Goal: Task Accomplishment & Management: Complete application form

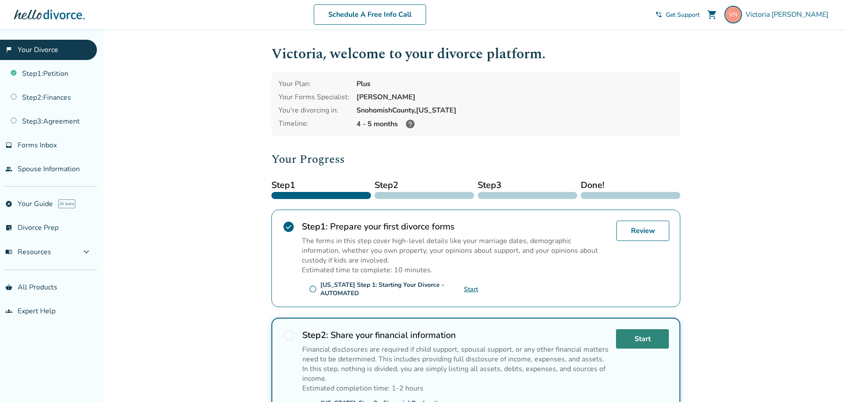
click at [641, 340] on link "Start" at bounding box center [642, 338] width 53 height 19
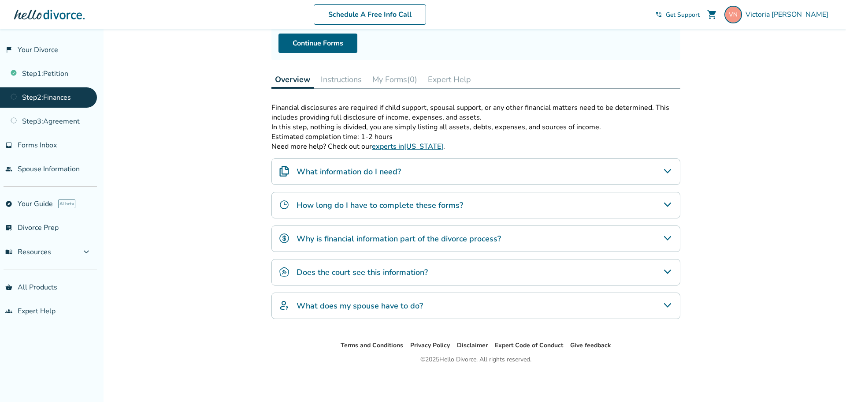
scroll to position [93, 0]
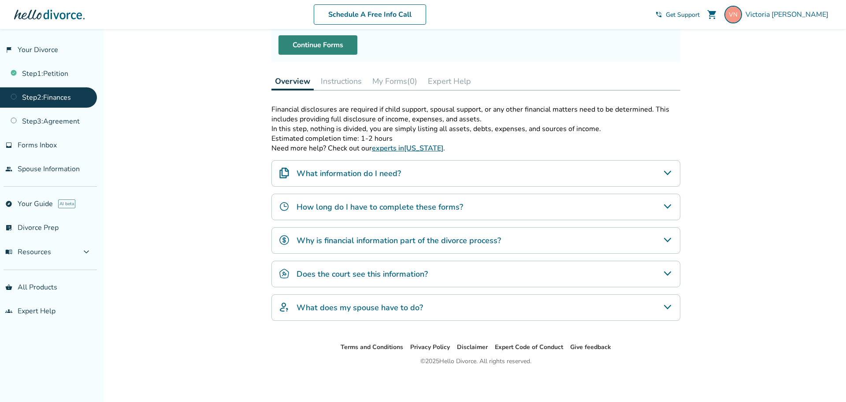
click at [318, 43] on link "Continue Forms" at bounding box center [318, 44] width 79 height 19
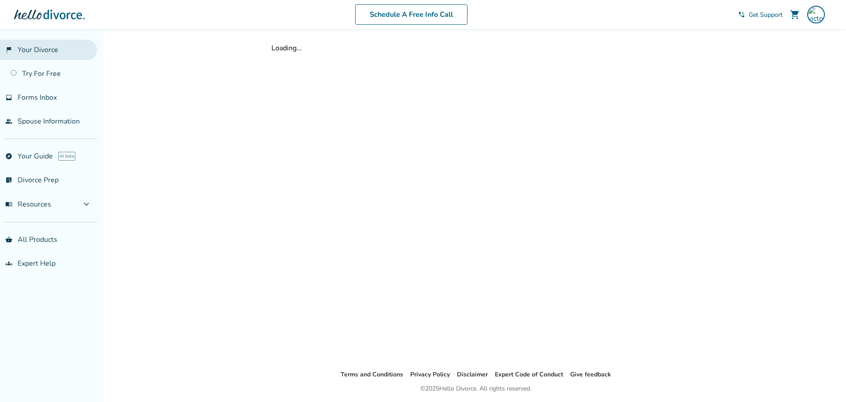
scroll to position [29, 0]
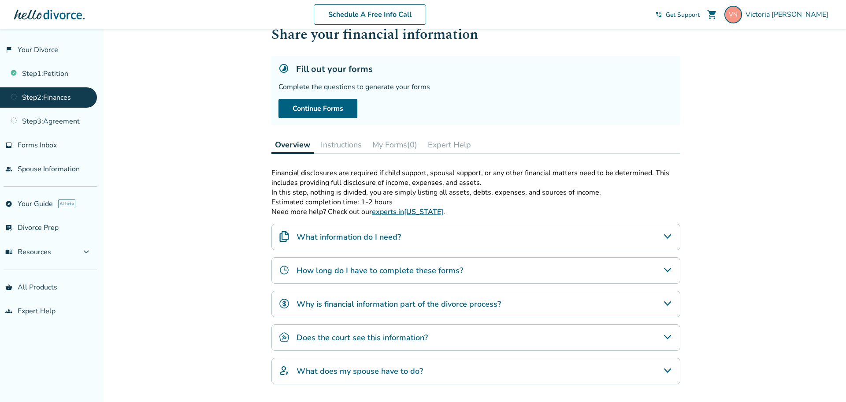
click at [40, 100] on link "Step 2 : Finances" at bounding box center [48, 97] width 97 height 20
click at [371, 245] on div "What information do I need?" at bounding box center [476, 237] width 409 height 26
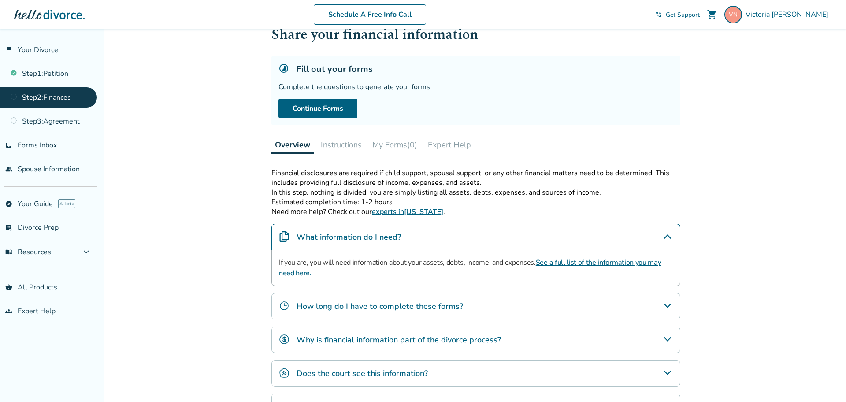
click at [351, 298] on div "How long do I have to complete these forms?" at bounding box center [476, 306] width 409 height 26
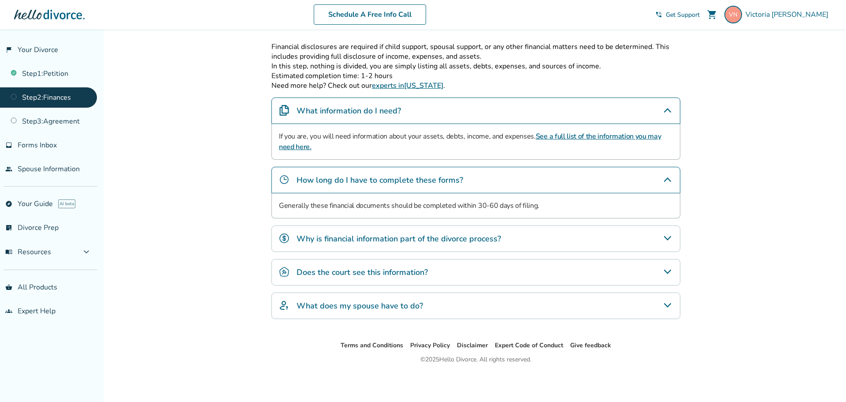
scroll to position [153, 0]
click at [400, 236] on h4 "Why is financial information part of the divorce process?" at bounding box center [399, 240] width 205 height 11
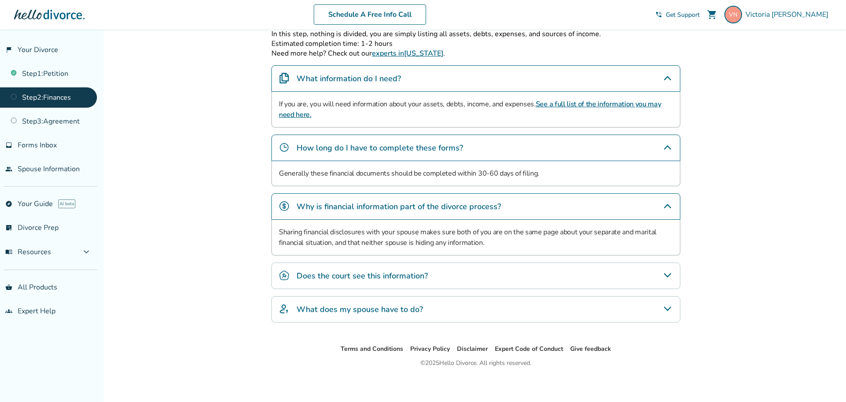
scroll to position [191, 0]
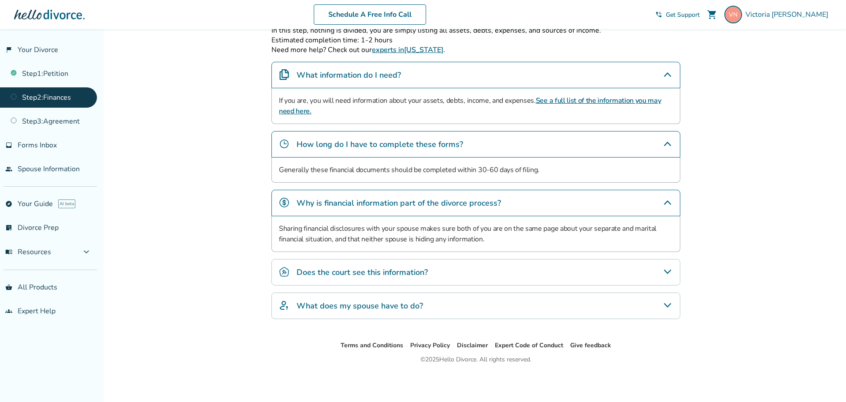
click at [402, 270] on h4 "Does the court see this information?" at bounding box center [362, 271] width 131 height 11
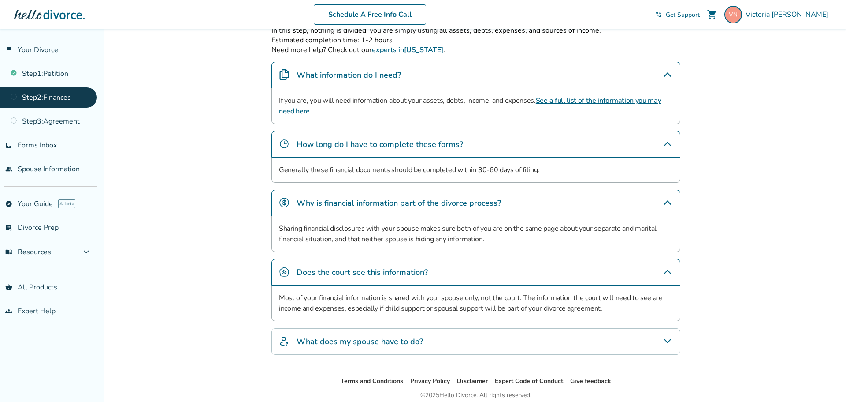
scroll to position [227, 0]
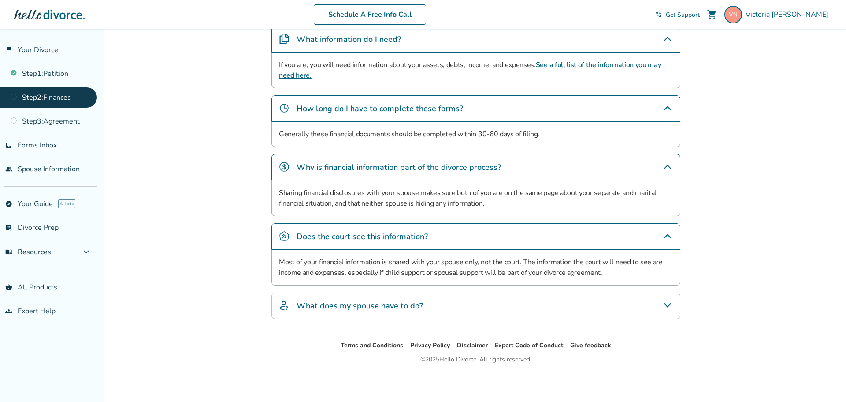
click at [407, 304] on h4 "What does my spouse have to do?" at bounding box center [360, 305] width 127 height 11
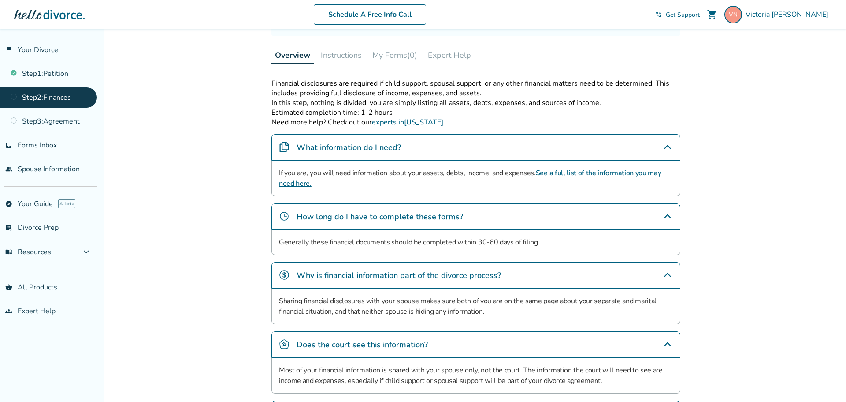
scroll to position [118, 0]
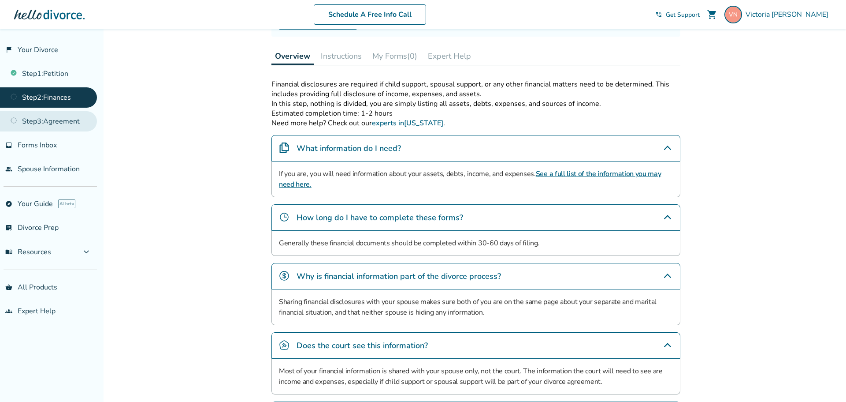
click at [71, 125] on link "Step 3 : Agreement" at bounding box center [48, 121] width 97 height 20
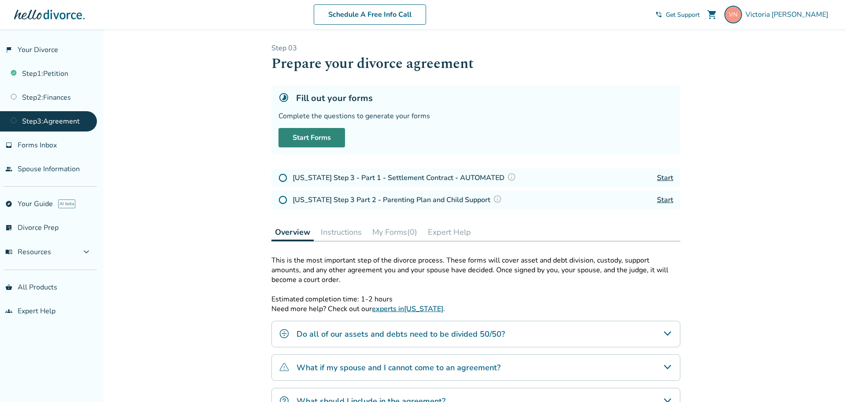
click at [310, 135] on link "Start Forms" at bounding box center [312, 137] width 67 height 19
click at [60, 107] on link "Step 2 : Finances" at bounding box center [48, 97] width 97 height 20
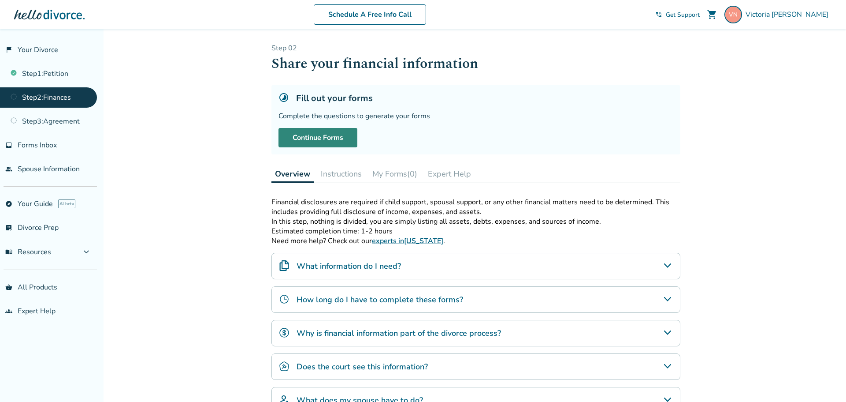
click at [319, 143] on link "Continue Forms" at bounding box center [318, 137] width 79 height 19
click at [341, 134] on link "Continue Forms" at bounding box center [318, 137] width 79 height 19
click at [60, 16] on div at bounding box center [49, 15] width 71 height 18
click at [30, 47] on link "flag_2 Your Divorce" at bounding box center [48, 50] width 97 height 20
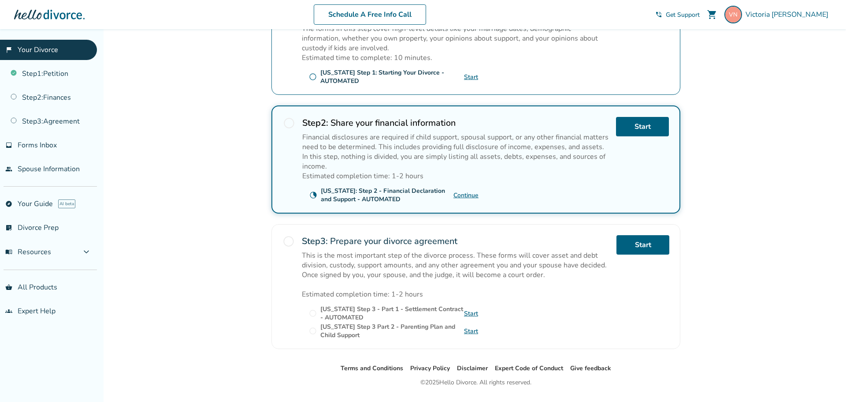
scroll to position [235, 0]
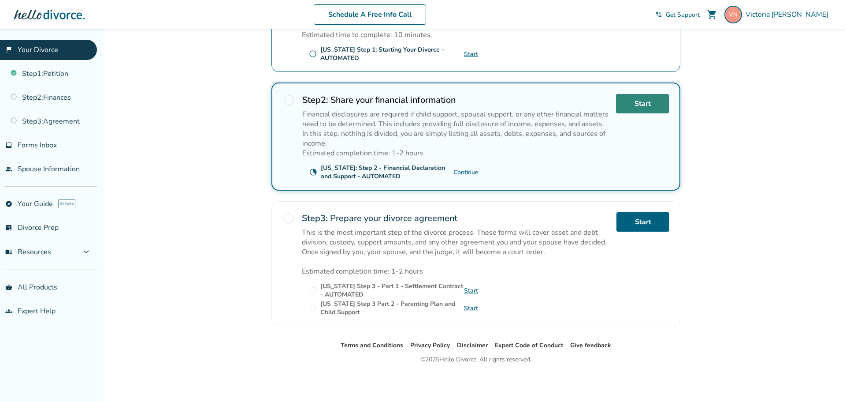
click at [636, 98] on link "Start" at bounding box center [642, 103] width 53 height 19
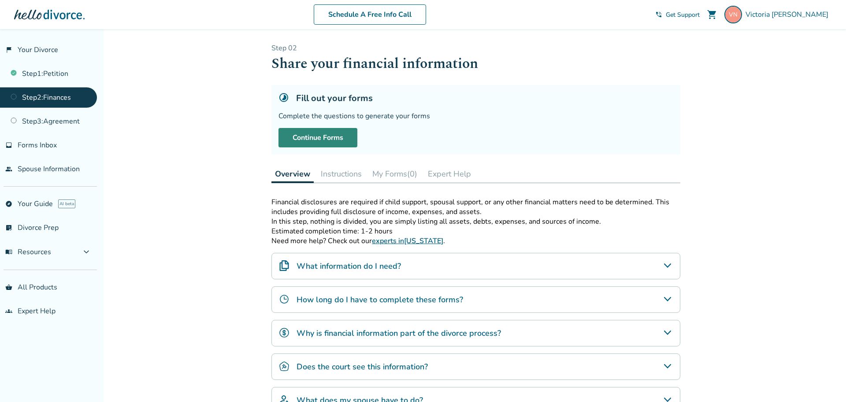
click at [328, 139] on link "Continue Forms" at bounding box center [318, 137] width 79 height 19
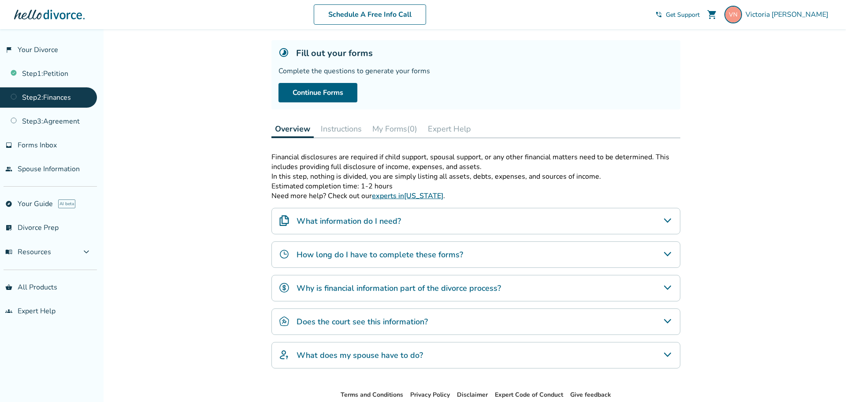
scroll to position [49, 0]
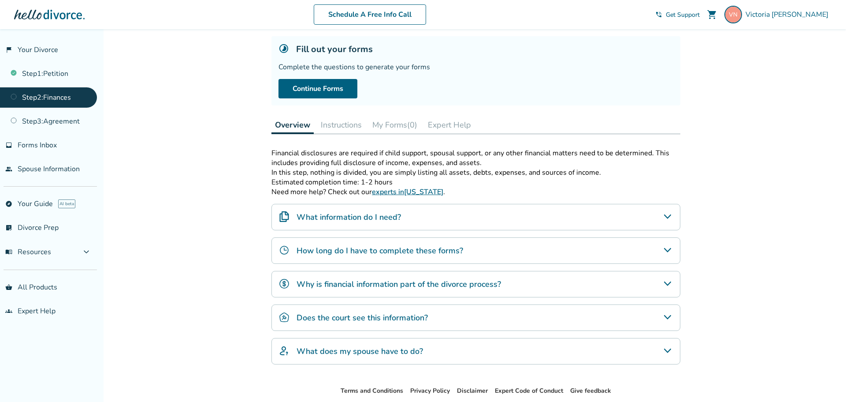
click at [57, 101] on link "Step 2 : Finances" at bounding box center [48, 97] width 97 height 20
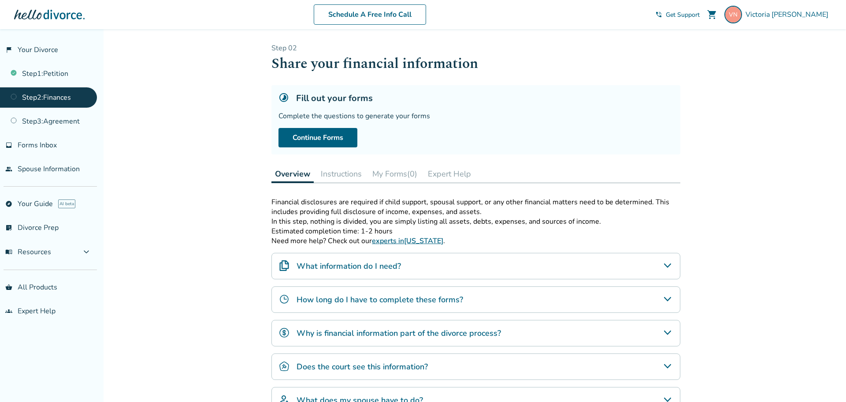
click at [57, 101] on link "Step 2 : Finances" at bounding box center [48, 97] width 97 height 20
click at [48, 122] on link "Step 3 : Agreement" at bounding box center [48, 121] width 97 height 20
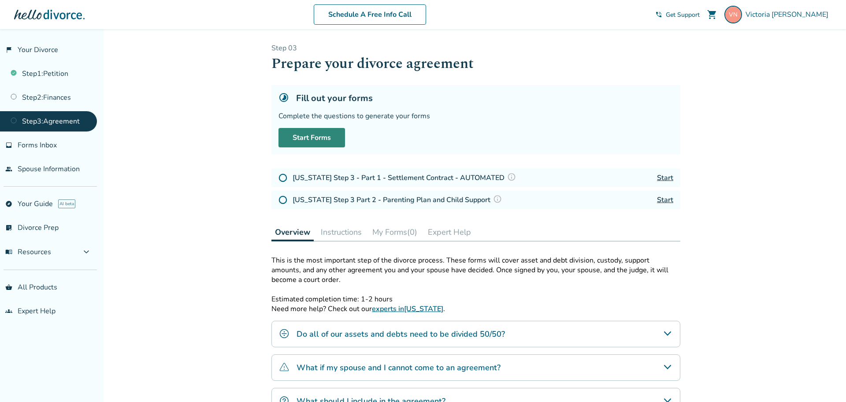
click at [322, 131] on link "Start Forms" at bounding box center [312, 137] width 67 height 19
